Goal: Task Accomplishment & Management: Complete application form

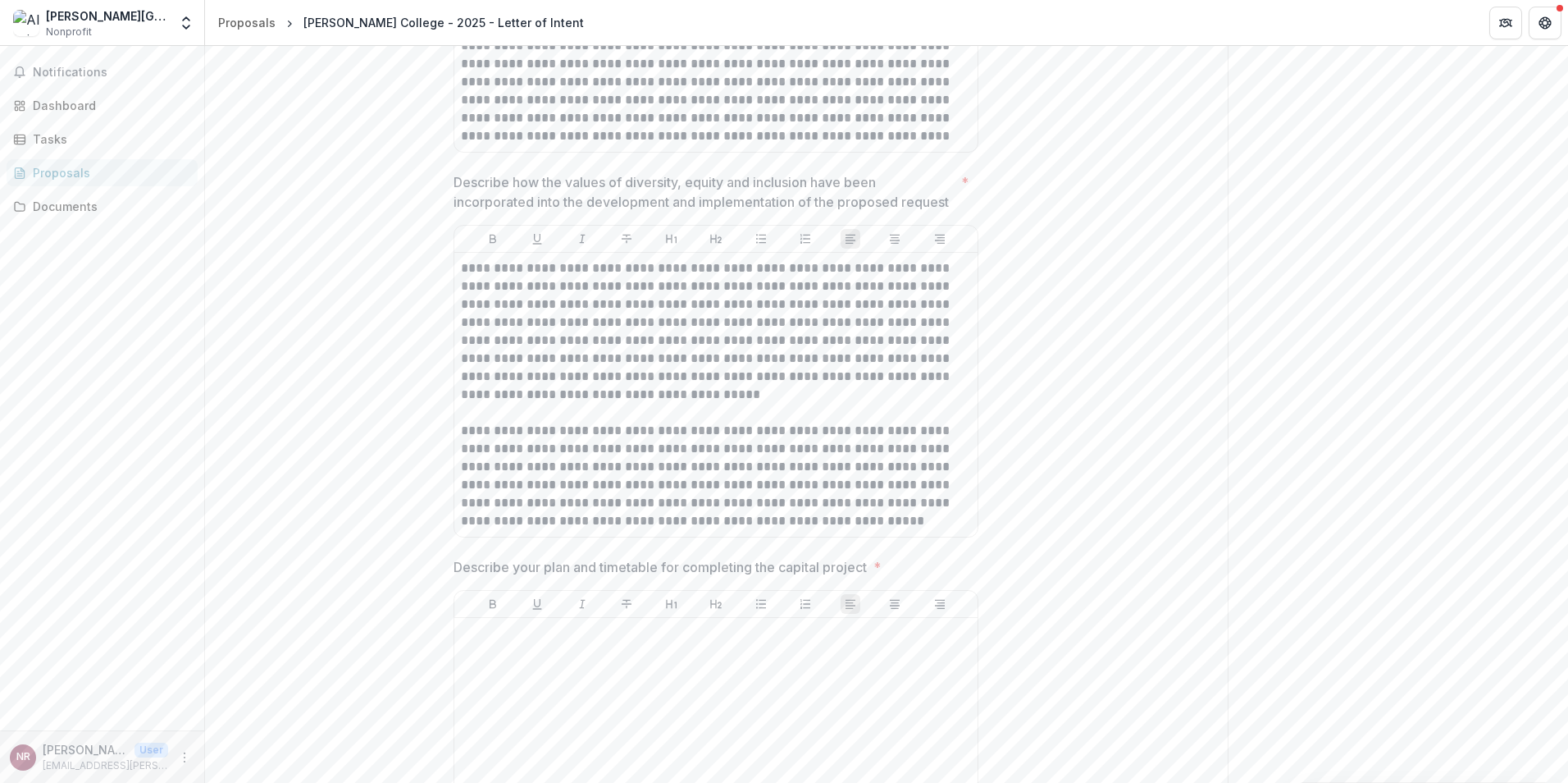
scroll to position [2379, 0]
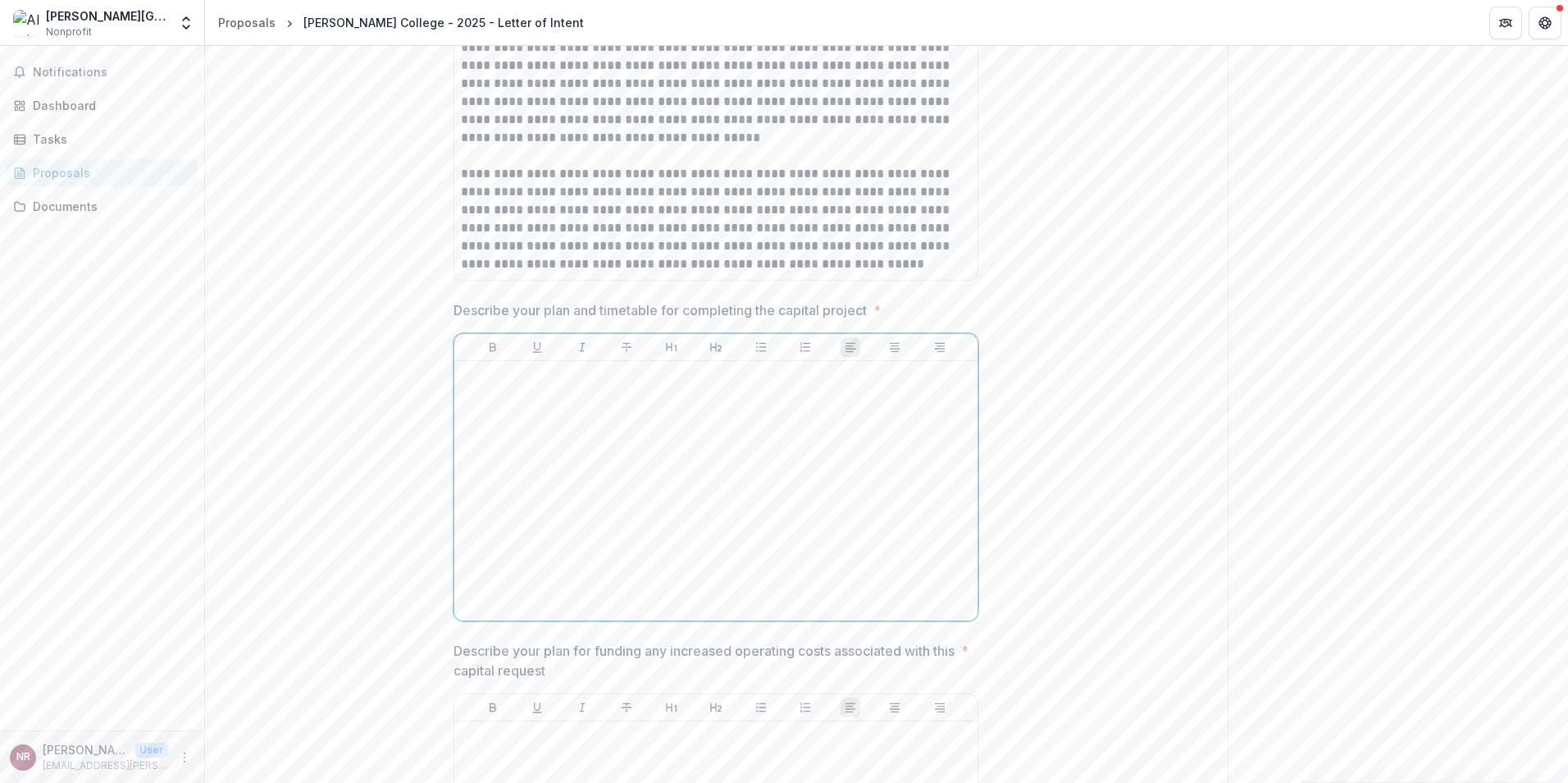
click at [604, 387] on div at bounding box center [716, 490] width 511 height 246
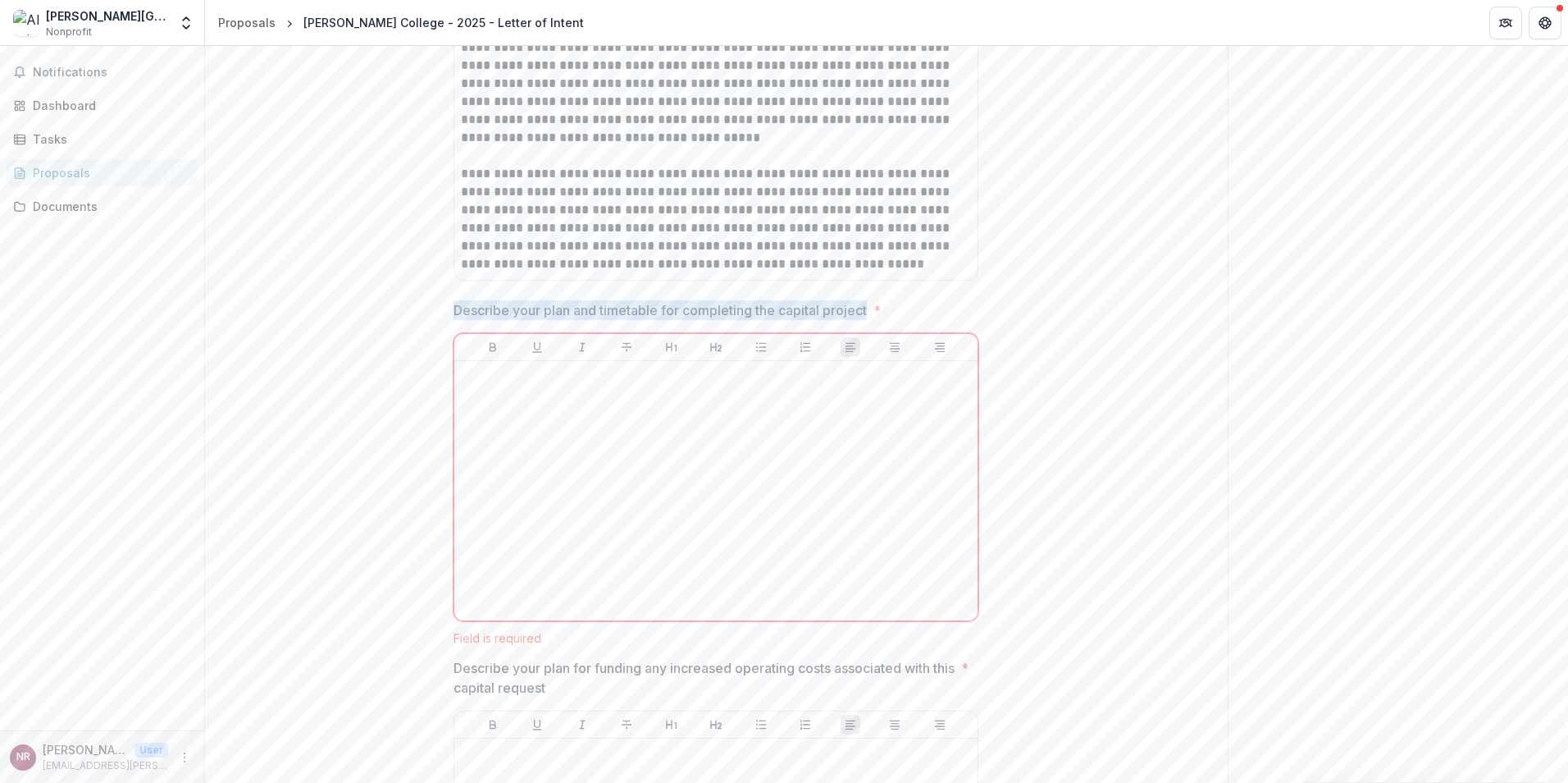
drag, startPoint x: 448, startPoint y: 312, endPoint x: 872, endPoint y: 309, distance: 424.0
click at [872, 309] on div "**********" at bounding box center [716, 48] width 551 height 4292
copy p "Describe your plan and timetable for completing the capital project"
click at [641, 435] on div at bounding box center [716, 490] width 511 height 246
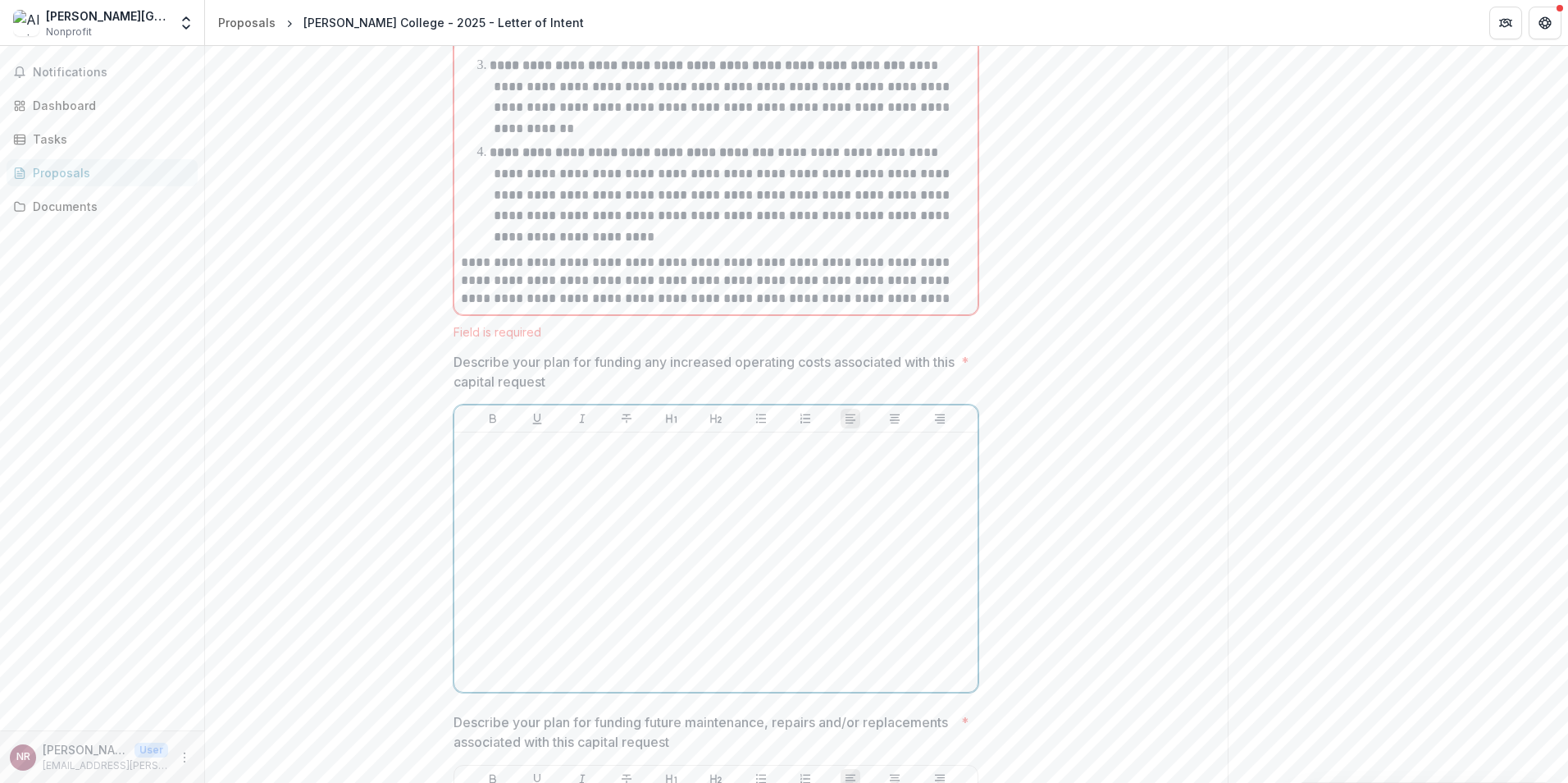
click at [616, 486] on div at bounding box center [716, 562] width 511 height 246
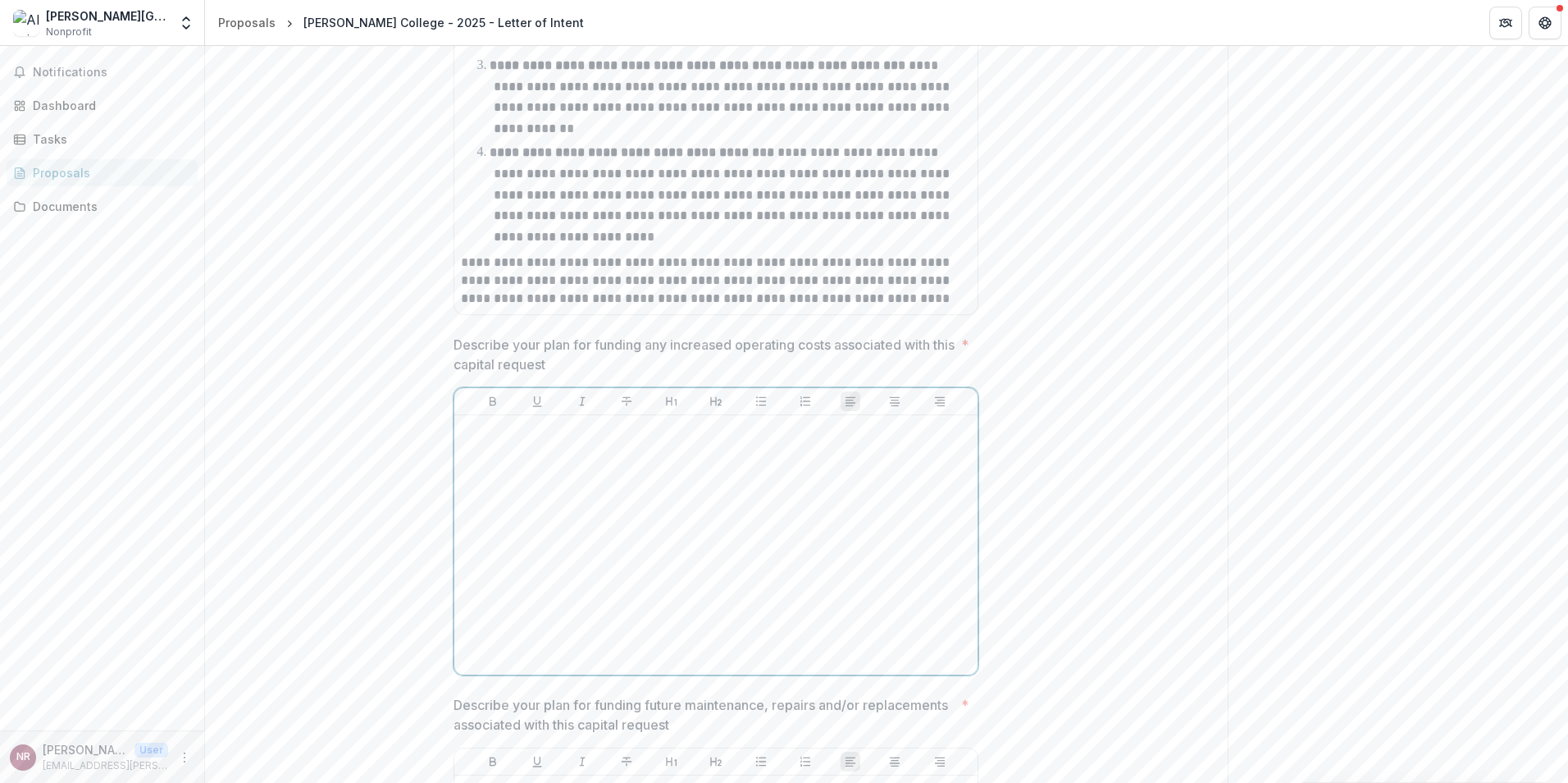
scroll to position [2949, 0]
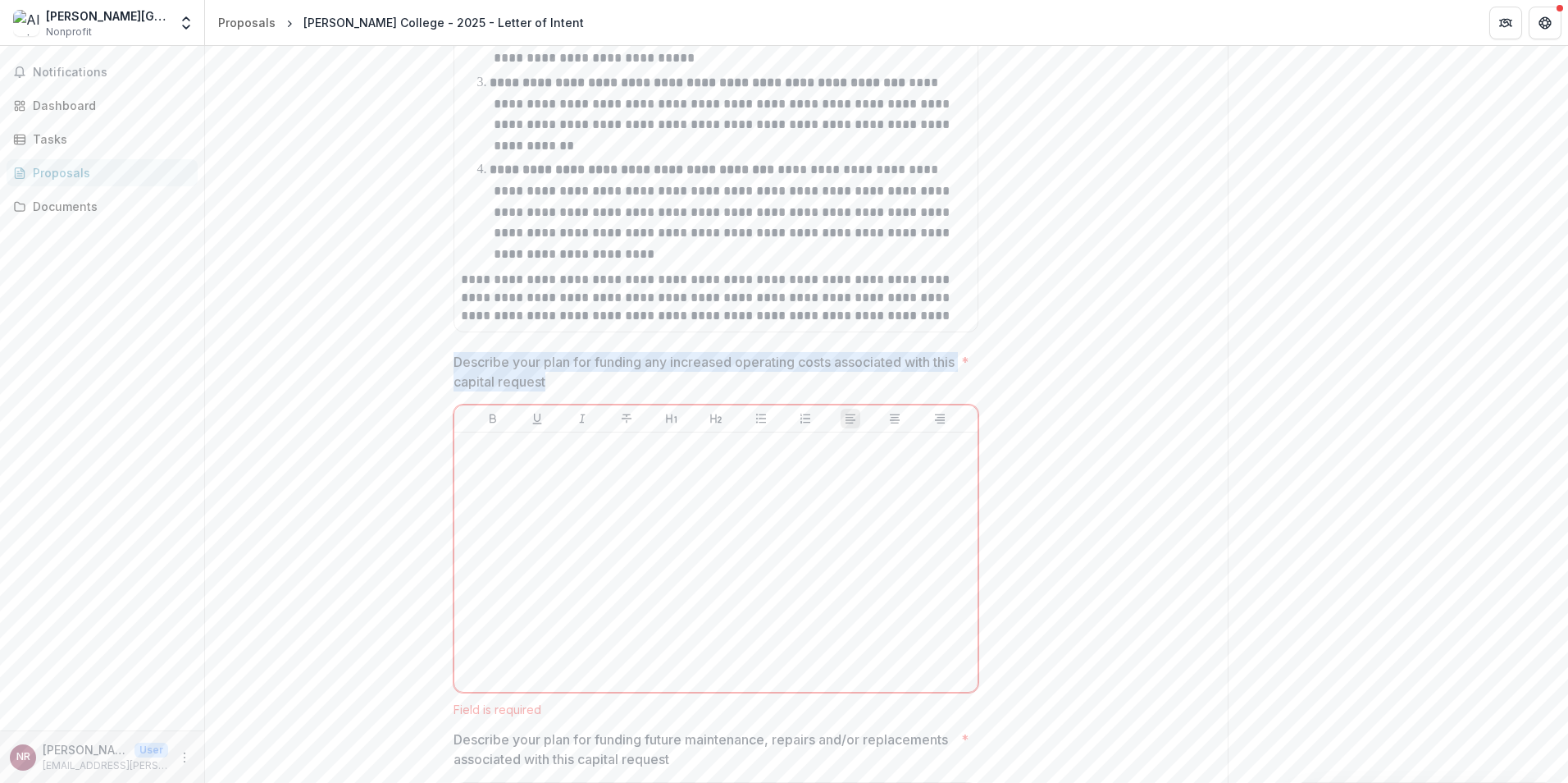
drag, startPoint x: 576, startPoint y: 359, endPoint x: 449, endPoint y: 339, distance: 128.6
copy p "Describe your plan for funding any increased operating costs associated with th…"
click at [598, 513] on div at bounding box center [716, 562] width 511 height 246
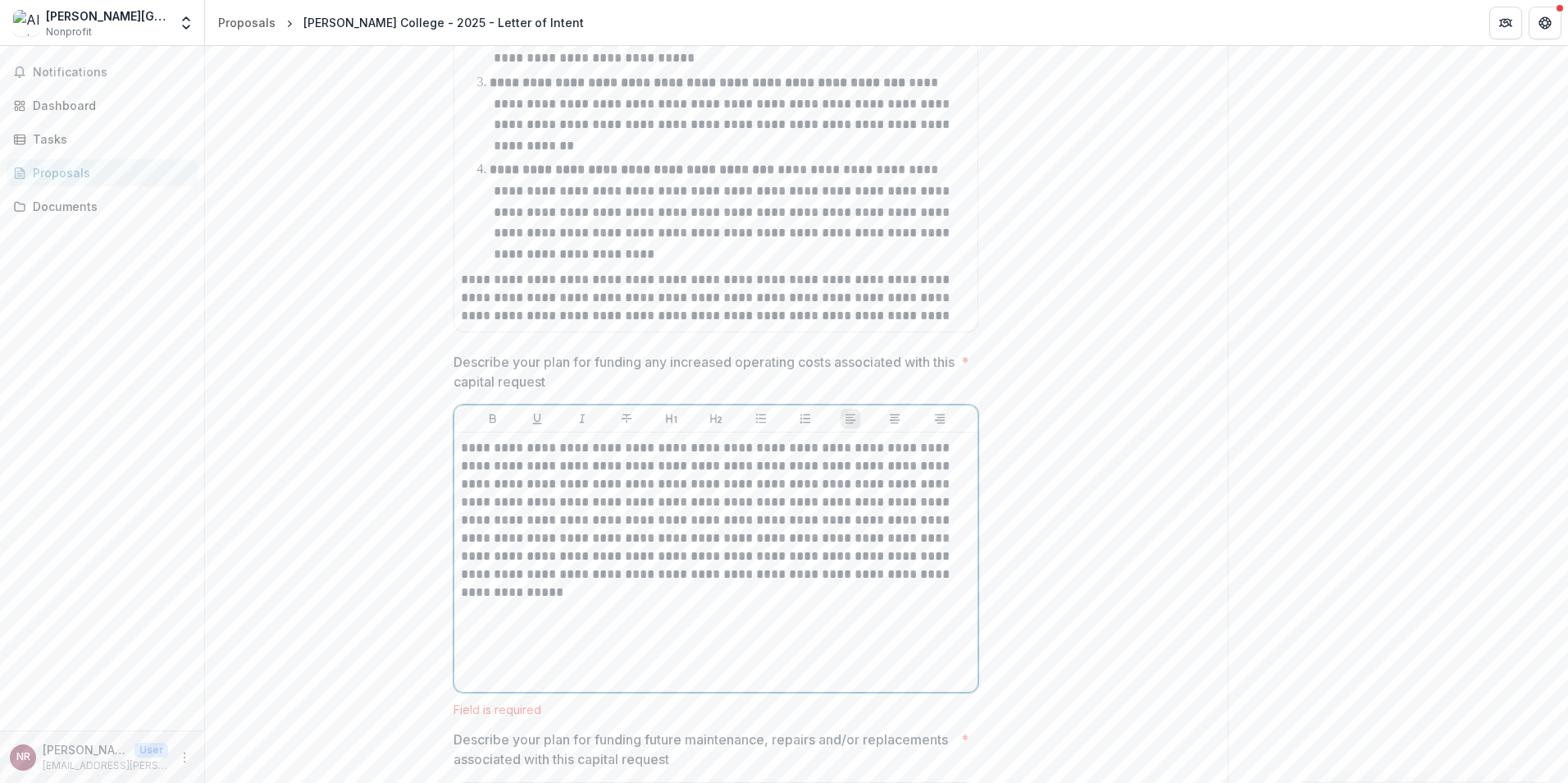
click at [577, 464] on p "**********" at bounding box center [716, 512] width 511 height 145
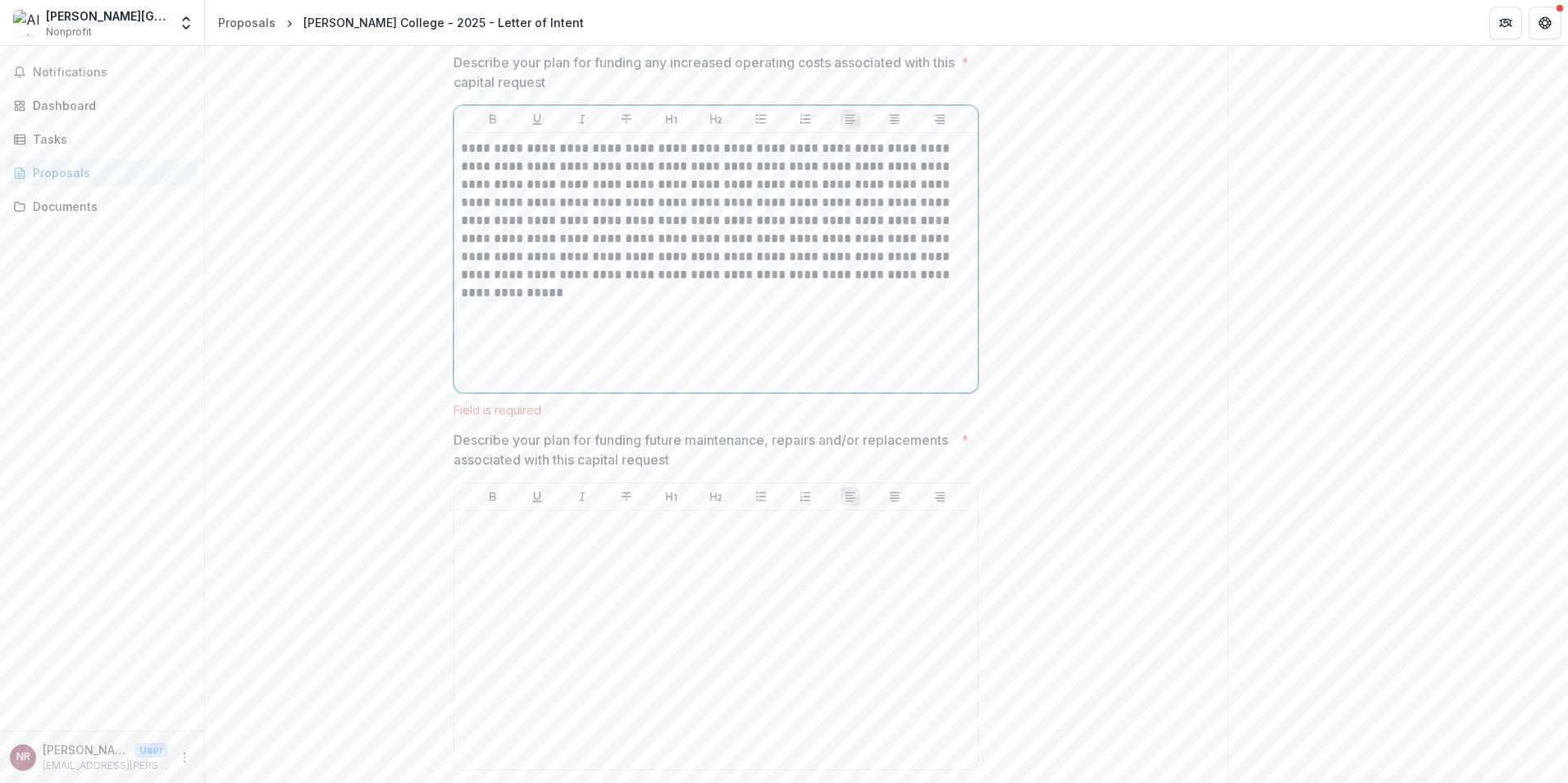
scroll to position [3277, 0]
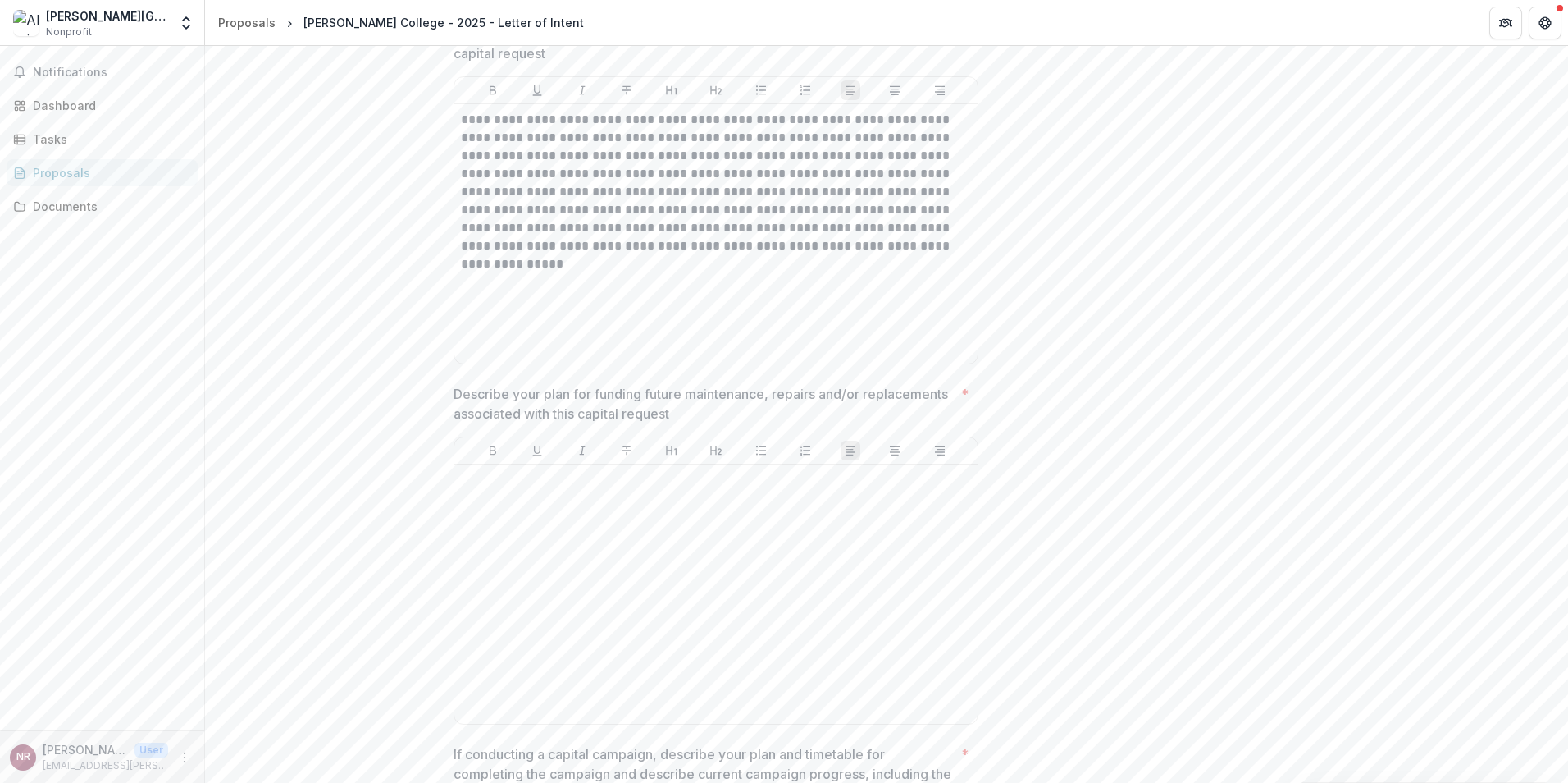
drag, startPoint x: 696, startPoint y: 410, endPoint x: 567, endPoint y: 417, distance: 129.2
click at [567, 417] on div "Describe your plan for funding future maintenance, repairs and/or replacements …" at bounding box center [716, 558] width 525 height 347
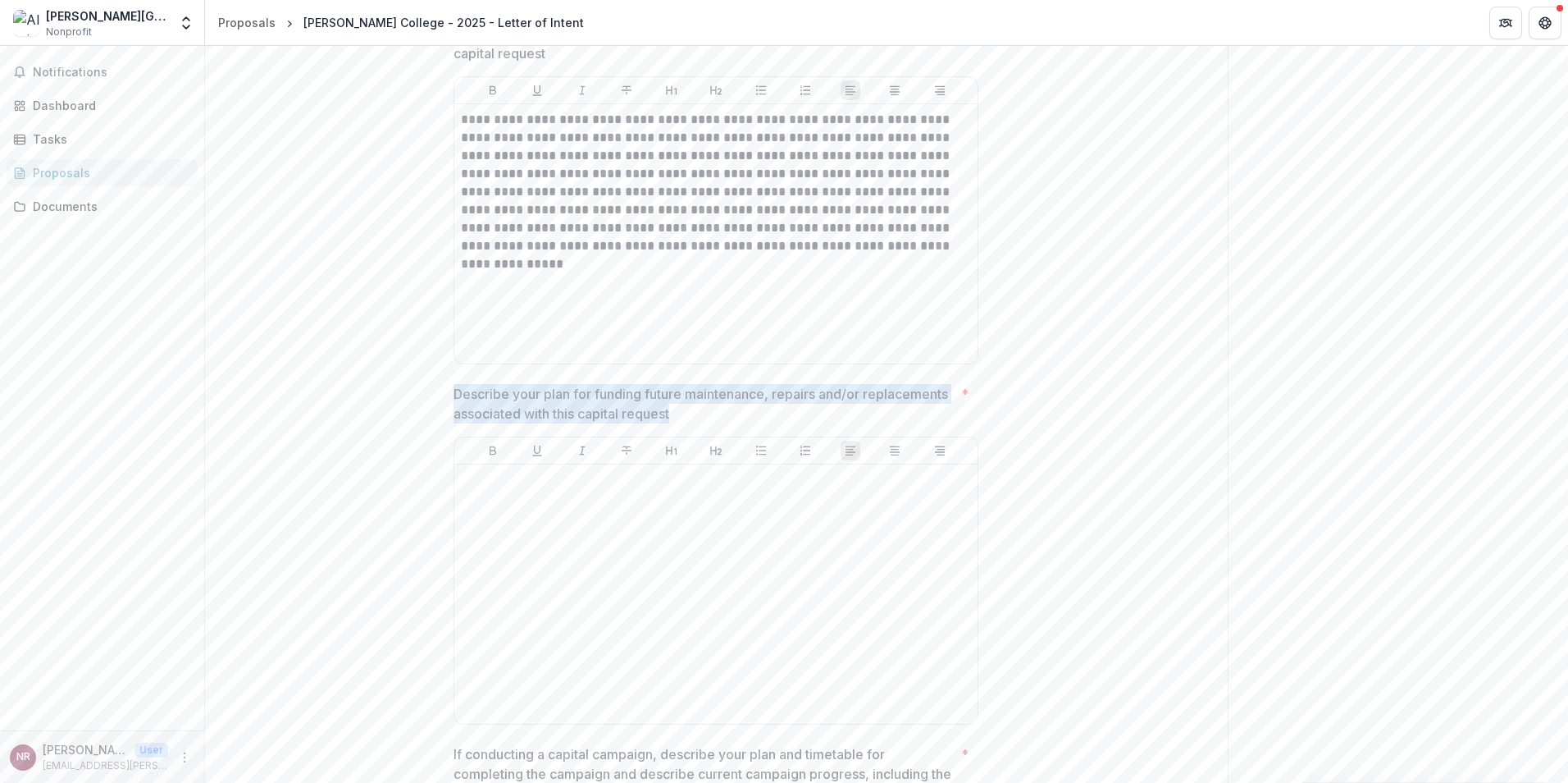
drag, startPoint x: 608, startPoint y: 389, endPoint x: 444, endPoint y: 381, distance: 164.2
copy p "Describe your plan for funding future maintenance, repairs and/or replacements …"
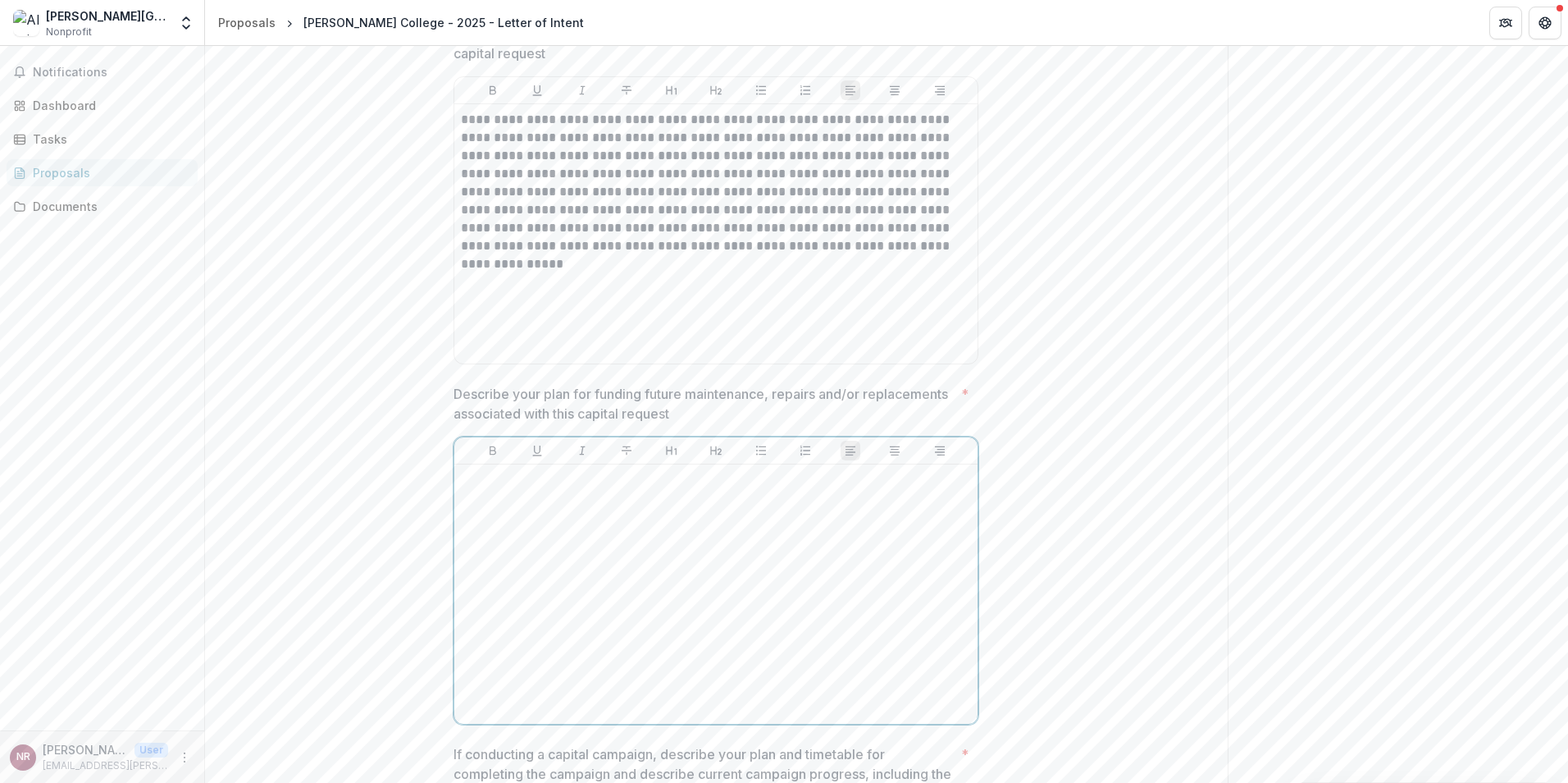
click at [672, 577] on div at bounding box center [716, 594] width 511 height 246
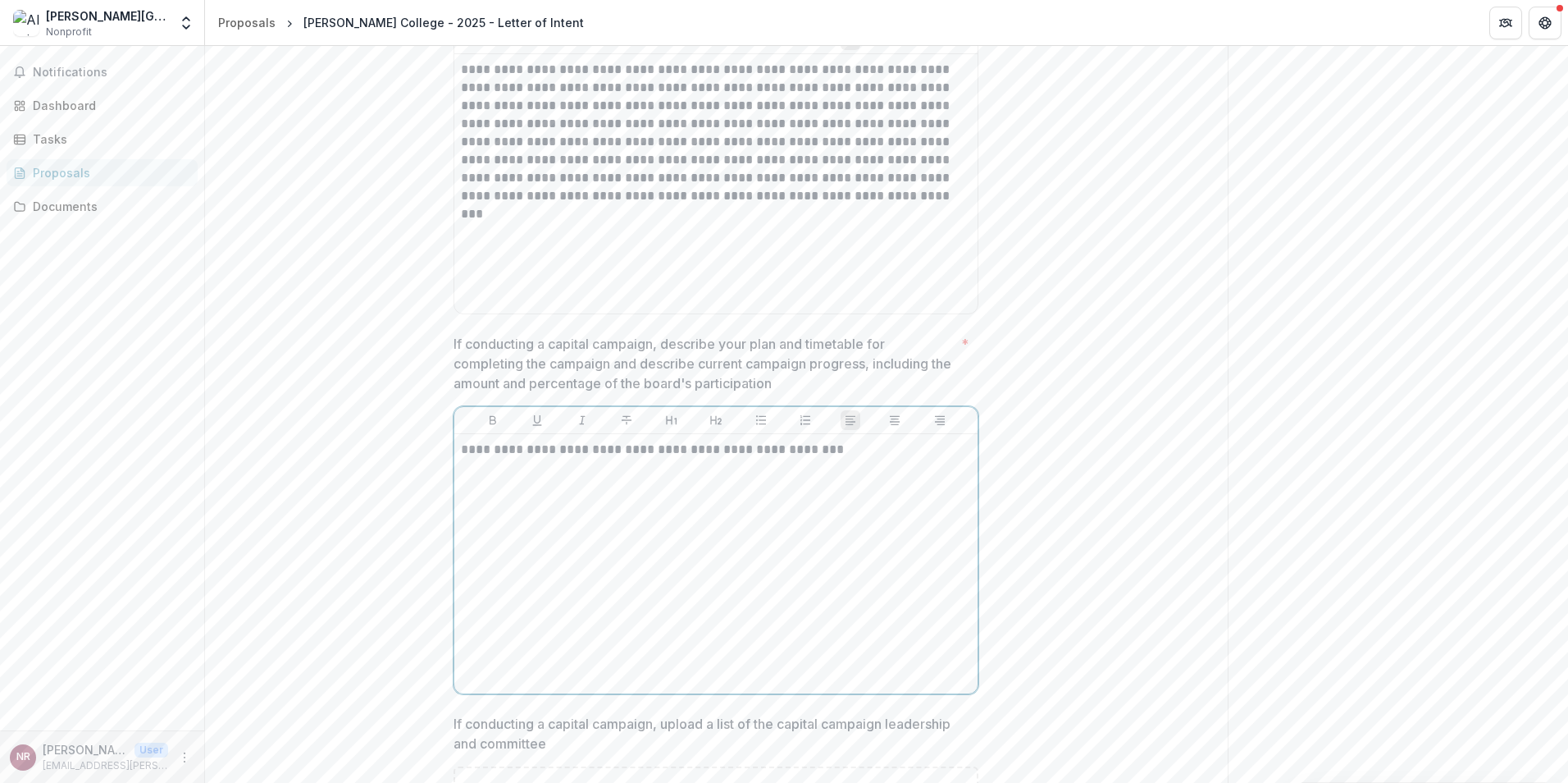
click at [715, 454] on div "**********" at bounding box center [716, 563] width 511 height 246
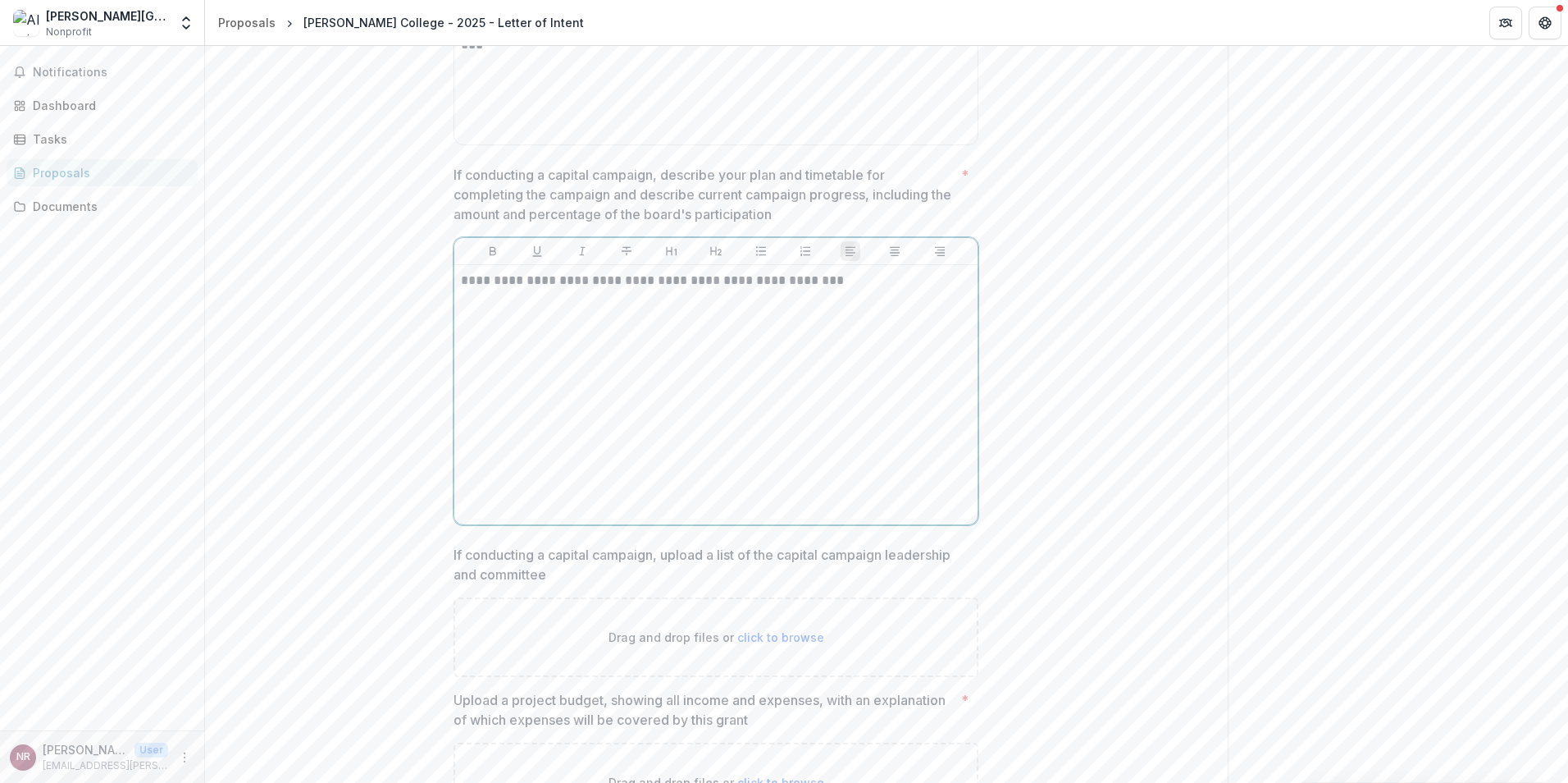
scroll to position [4093, 0]
